Goal: Information Seeking & Learning: Check status

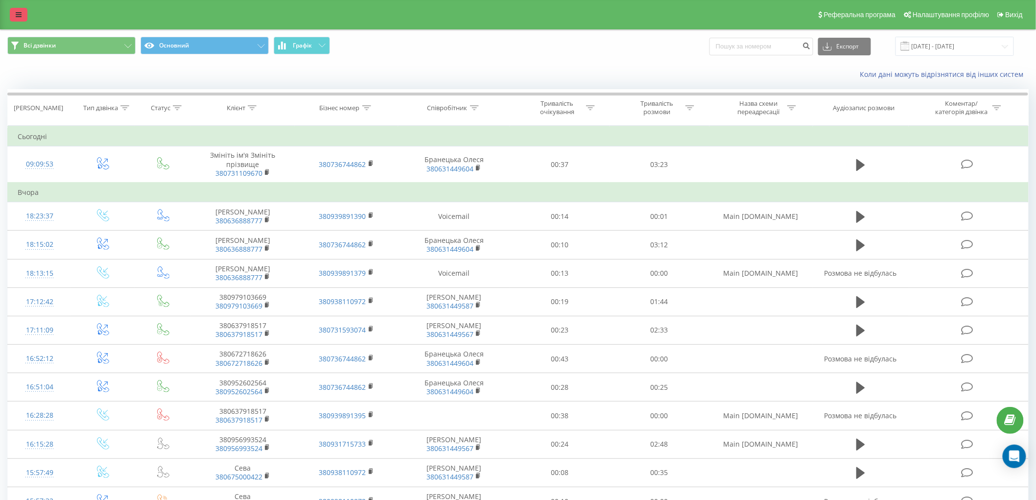
click at [22, 11] on link at bounding box center [19, 15] width 18 height 14
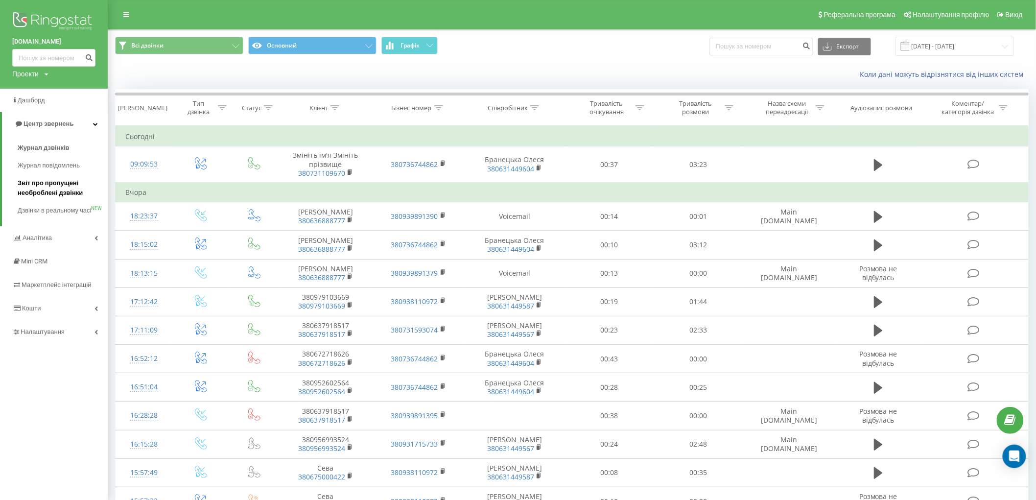
click at [56, 195] on span "Звіт про пропущені необроблені дзвінки" at bounding box center [60, 188] width 85 height 20
